Goal: Information Seeking & Learning: Understand process/instructions

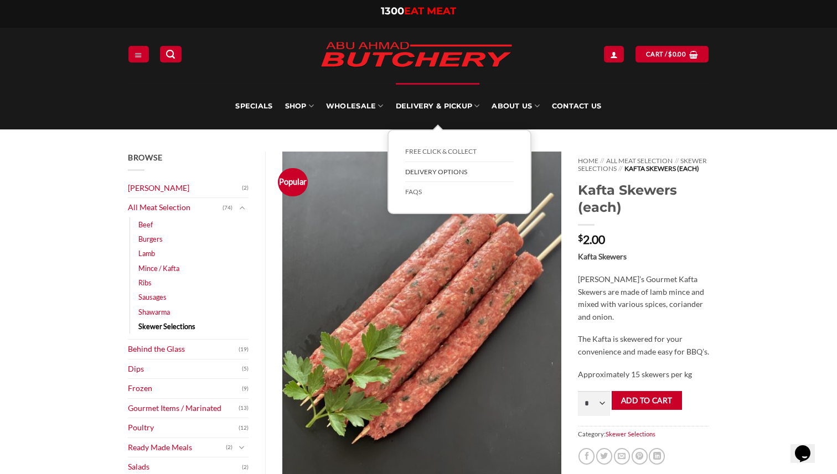
click at [431, 170] on link "Delivery Options" at bounding box center [459, 172] width 108 height 20
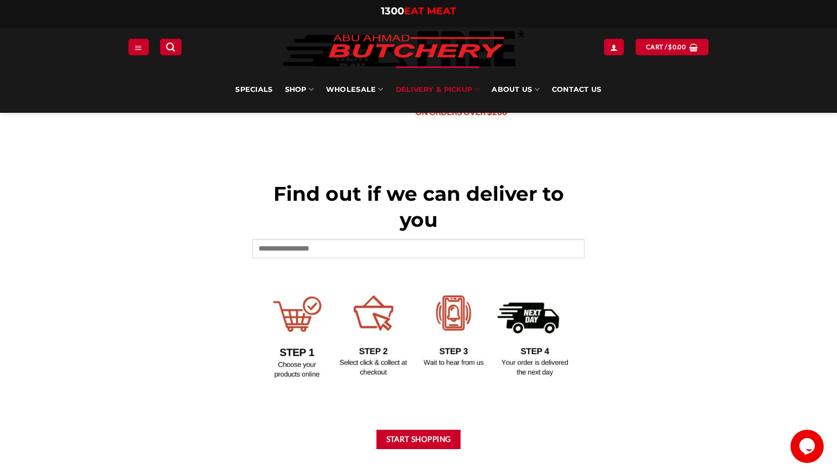
scroll to position [369, 0]
click at [373, 244] on input "text" at bounding box center [418, 248] width 332 height 19
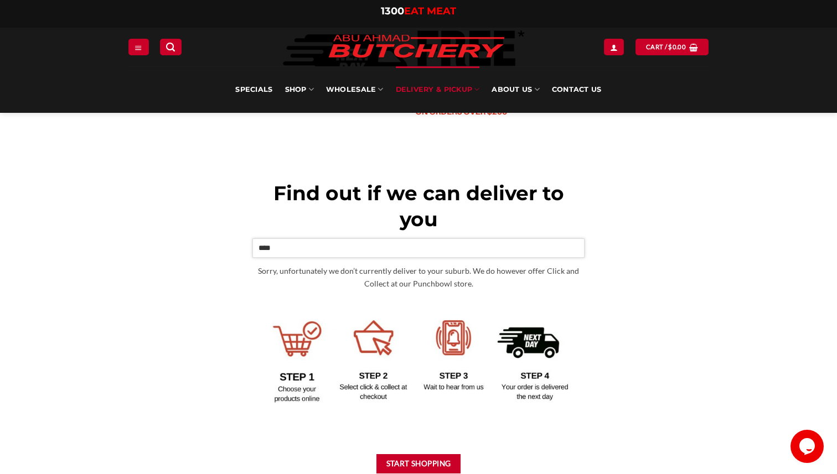
type input "****"
